Goal: Navigation & Orientation: Go to known website

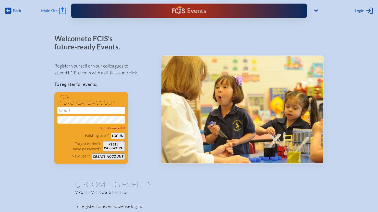
click at [50, 11] on span "Main Site" at bounding box center [49, 10] width 17 height 5
